Goal: Task Accomplishment & Management: Use online tool/utility

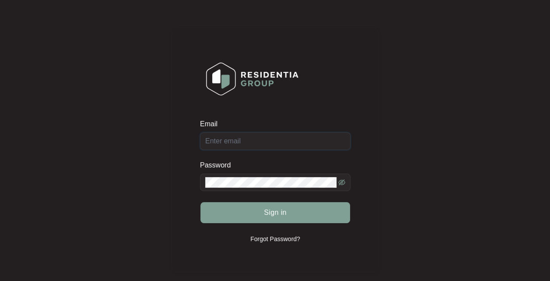
type input "[EMAIL_ADDRESS][DOMAIN_NAME]"
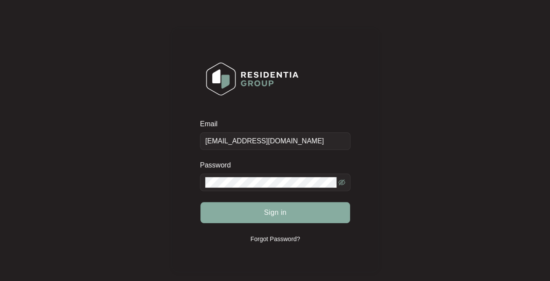
click at [280, 210] on span "Sign in" at bounding box center [275, 212] width 23 height 11
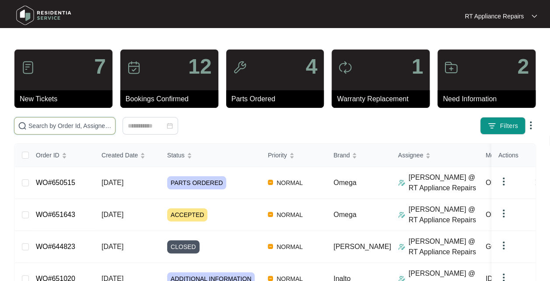
click at [84, 125] on input "text" at bounding box center [69, 126] width 83 height 10
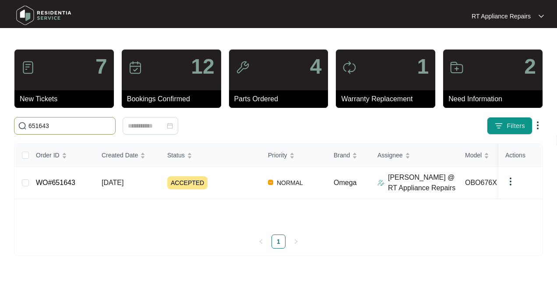
type input "651643"
click at [195, 183] on span "ACCEPTED" at bounding box center [187, 182] width 40 height 13
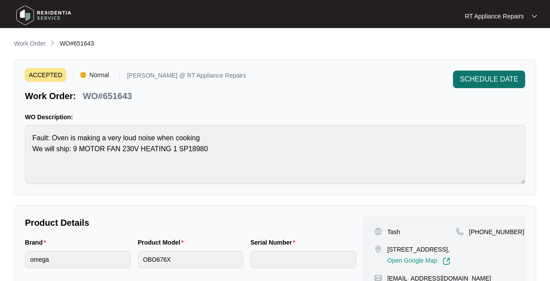
click at [507, 80] on span "SCHEDULE DATE" at bounding box center [489, 79] width 58 height 11
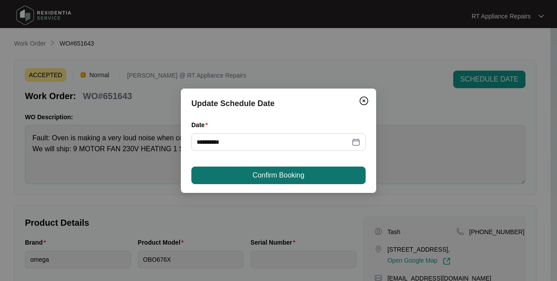
click at [299, 180] on span "Confirm Booking" at bounding box center [279, 175] width 52 height 11
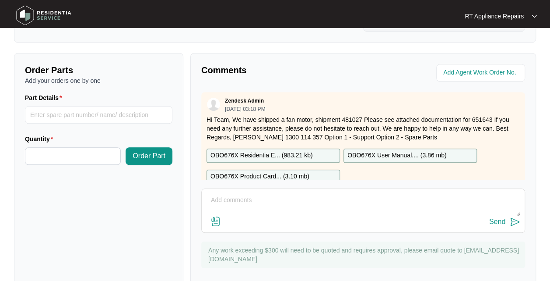
scroll to position [324, 0]
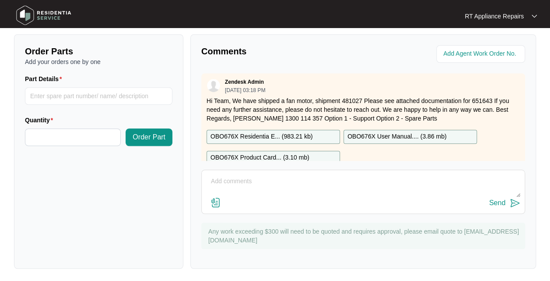
click at [268, 182] on textarea at bounding box center [363, 185] width 314 height 23
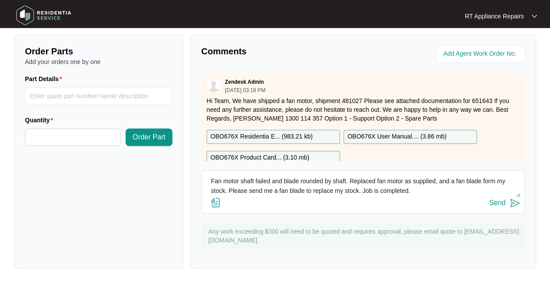
type textarea "Fan motor shaft failed and blade rounded by shaft. Replaced fan motor as suppli…"
click at [518, 207] on img at bounding box center [515, 202] width 11 height 11
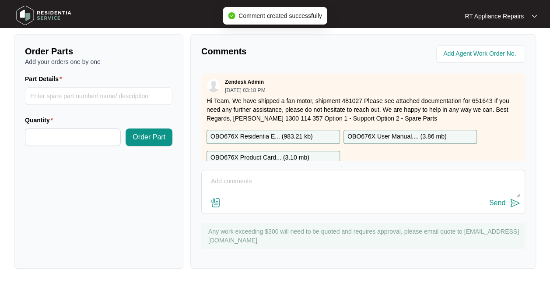
click at [266, 138] on p "OBO676X Residentia E... ( 983.21 kb )" at bounding box center [262, 137] width 102 height 10
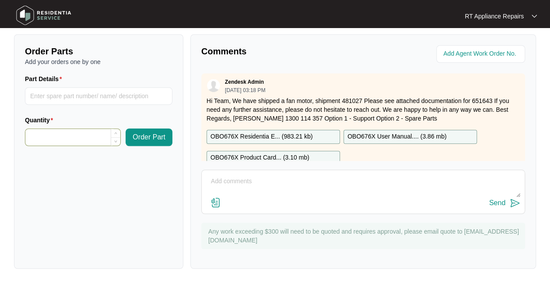
click at [98, 134] on input "Quantity" at bounding box center [72, 137] width 95 height 17
click at [66, 137] on input "*" at bounding box center [72, 137] width 95 height 17
type input "*"
click at [104, 95] on input "Part Details" at bounding box center [99, 96] width 148 height 18
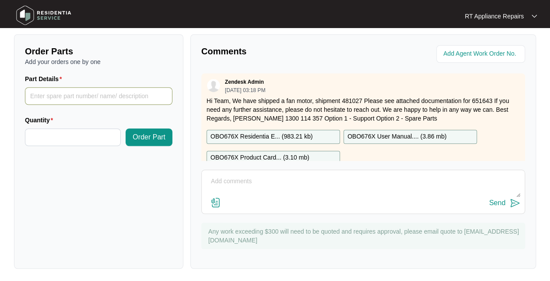
type input "*"
type input "1 x Loc 21, SP18884 Fan Blade"
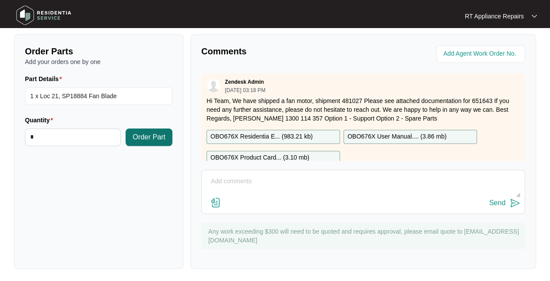
click at [149, 132] on span "Order Part" at bounding box center [149, 137] width 33 height 11
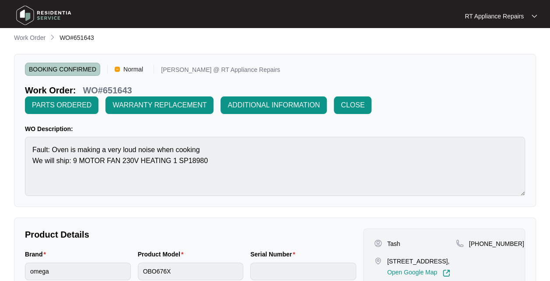
scroll to position [0, 0]
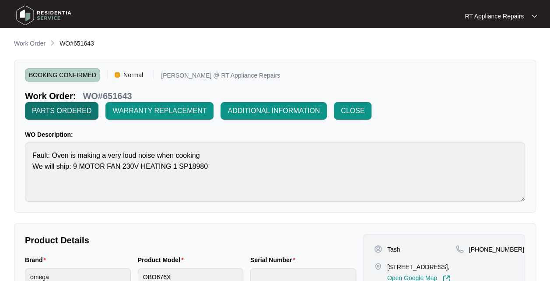
click at [73, 111] on span "PARTS ORDERED" at bounding box center [62, 111] width 60 height 11
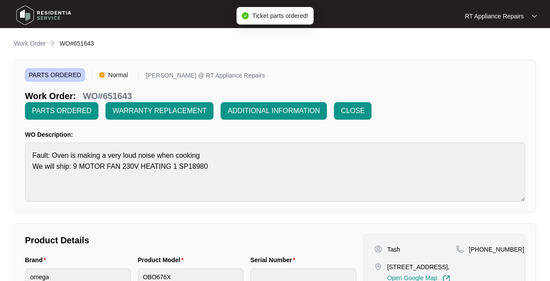
click at [520, 18] on p "RT Appliance Repairs" at bounding box center [494, 16] width 59 height 9
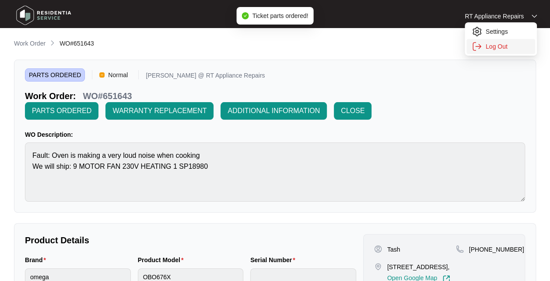
click at [506, 49] on p "Log Out" at bounding box center [508, 46] width 44 height 9
